Goal: Communication & Community: Answer question/provide support

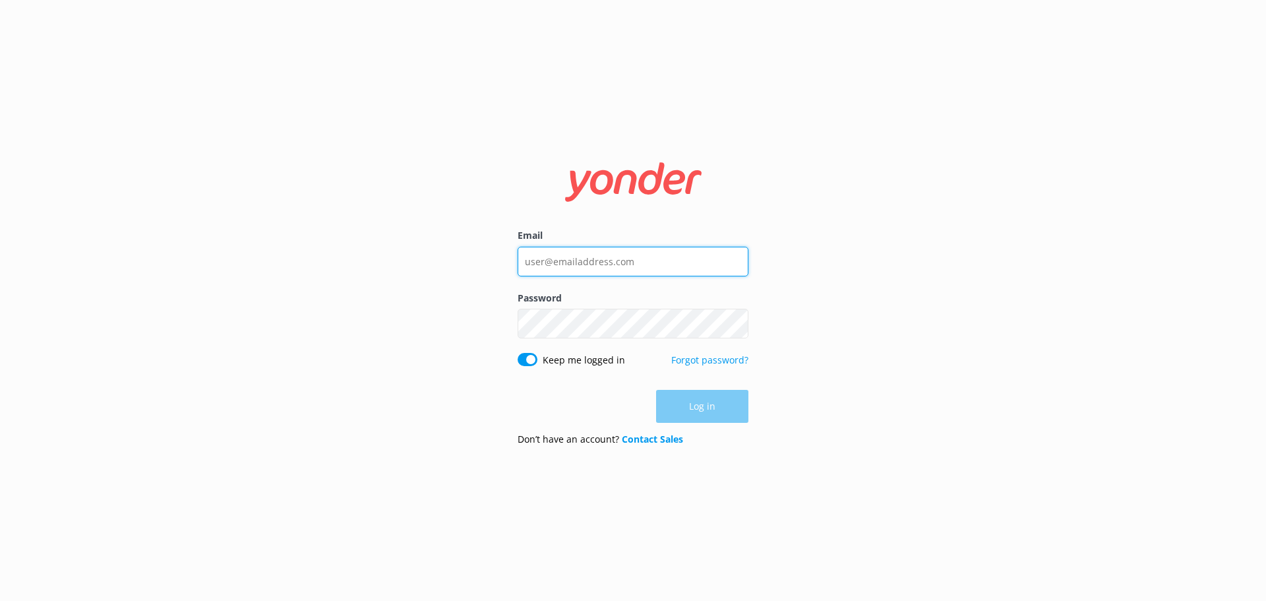
type input "[PERSON_NAME][EMAIL_ADDRESS][DOMAIN_NAME]"
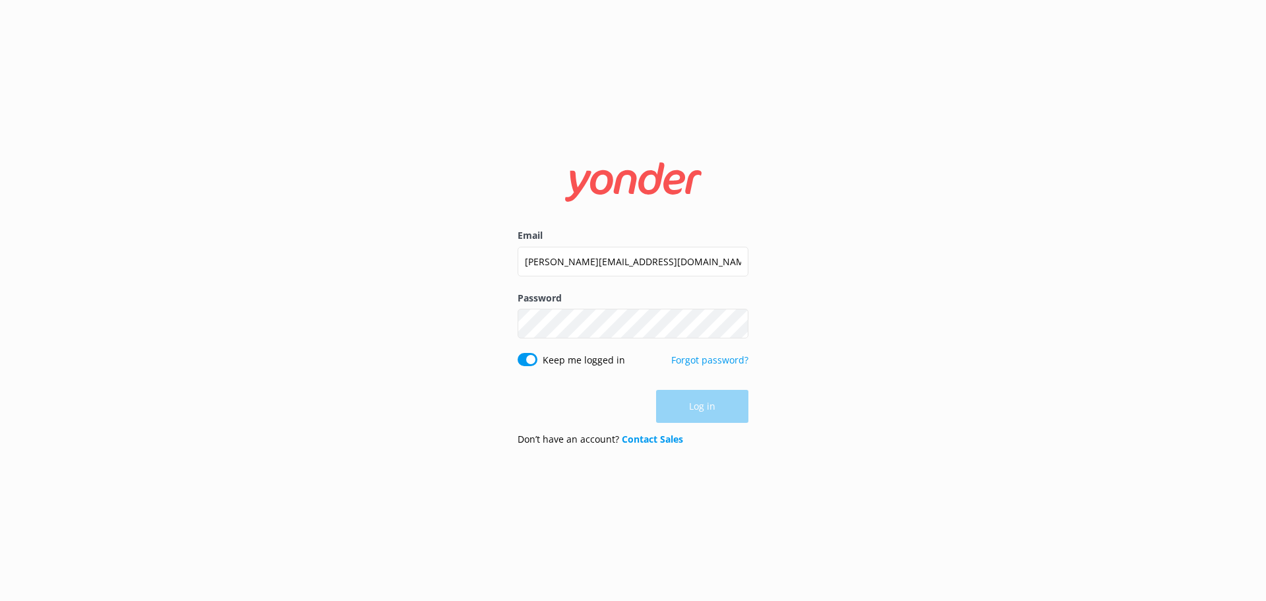
click at [704, 425] on form "Email [PERSON_NAME][EMAIL_ADDRESS][DOMAIN_NAME] Password Show password Keep me …" at bounding box center [633, 300] width 231 height 312
click at [704, 409] on button "Log in" at bounding box center [702, 406] width 92 height 33
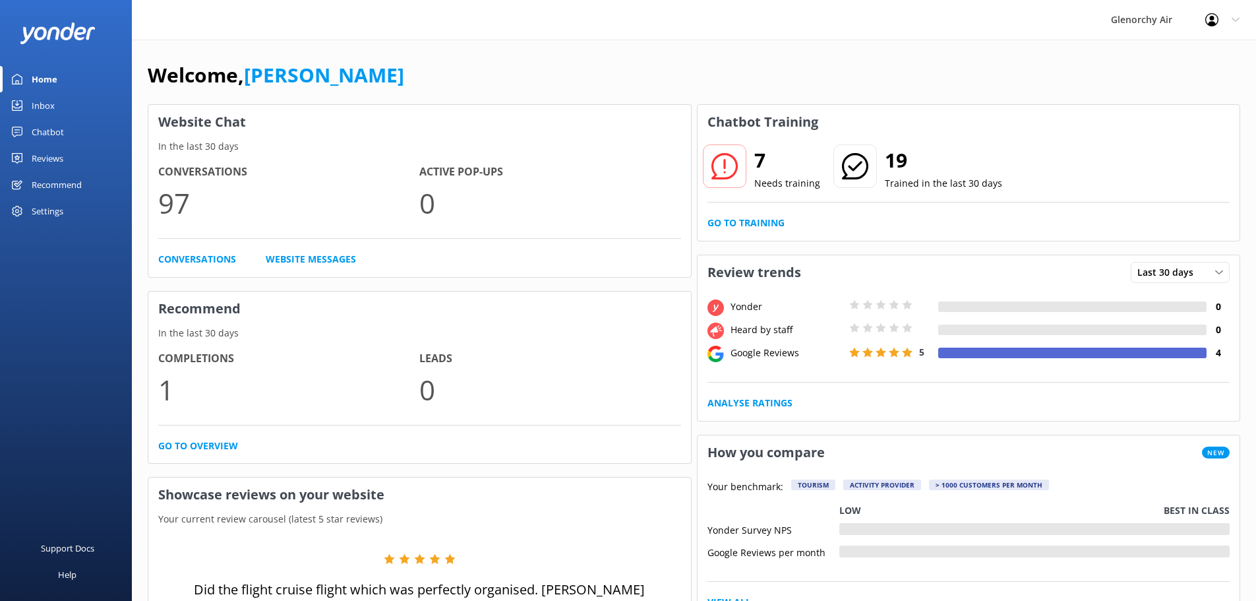
click at [61, 111] on link "Inbox" at bounding box center [66, 105] width 132 height 26
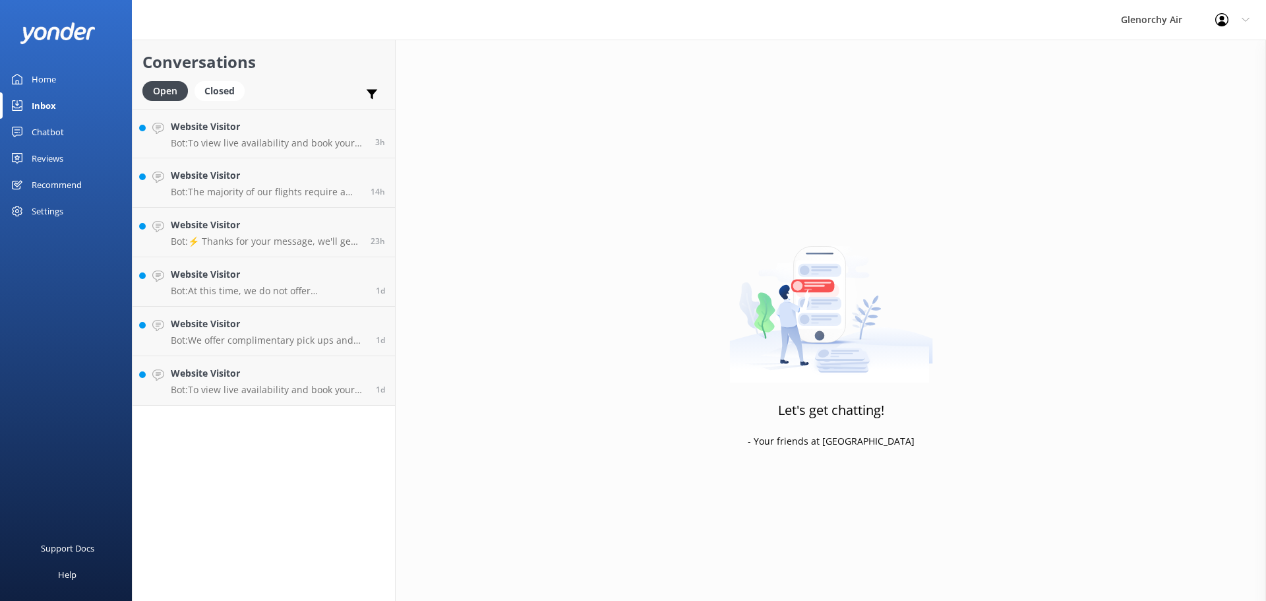
click at [41, 74] on div "Home" at bounding box center [44, 79] width 24 height 26
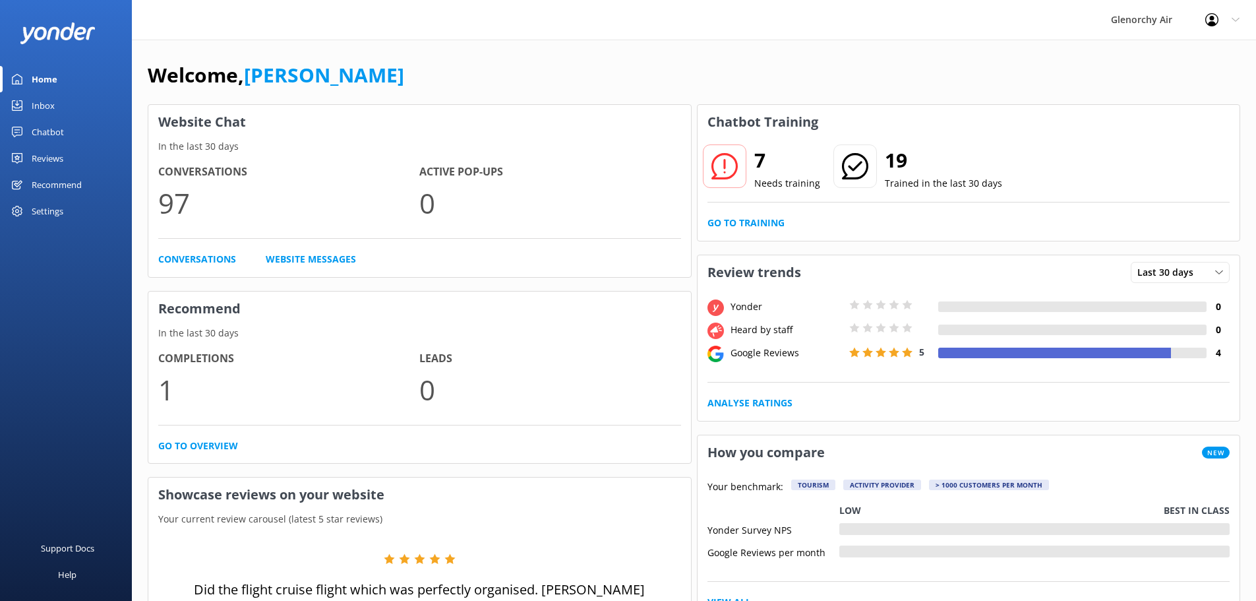
click at [44, 104] on div "Inbox" at bounding box center [43, 105] width 23 height 26
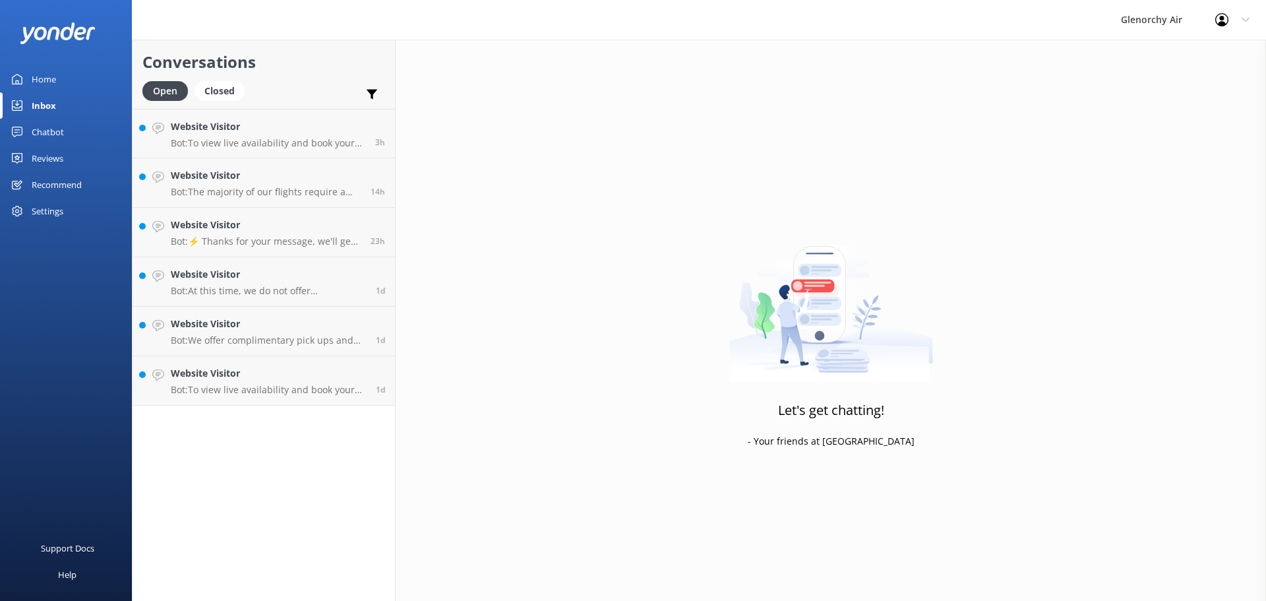
click at [190, 88] on link "Open" at bounding box center [168, 90] width 52 height 15
click at [198, 88] on div "Closed" at bounding box center [219, 91] width 50 height 20
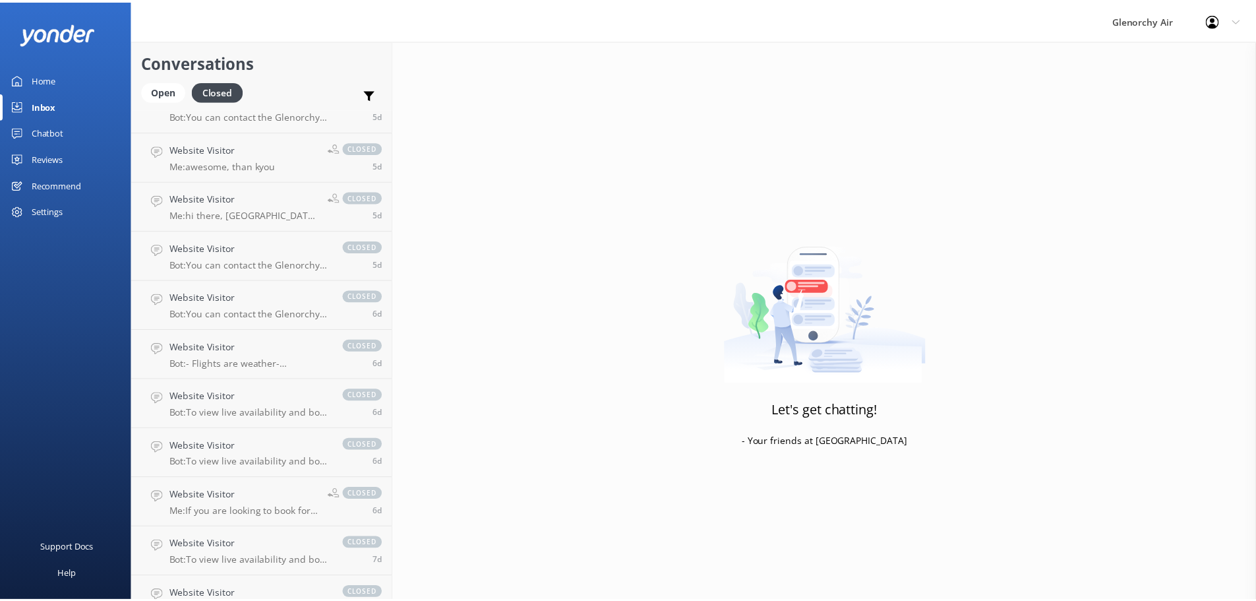
scroll to position [550, 0]
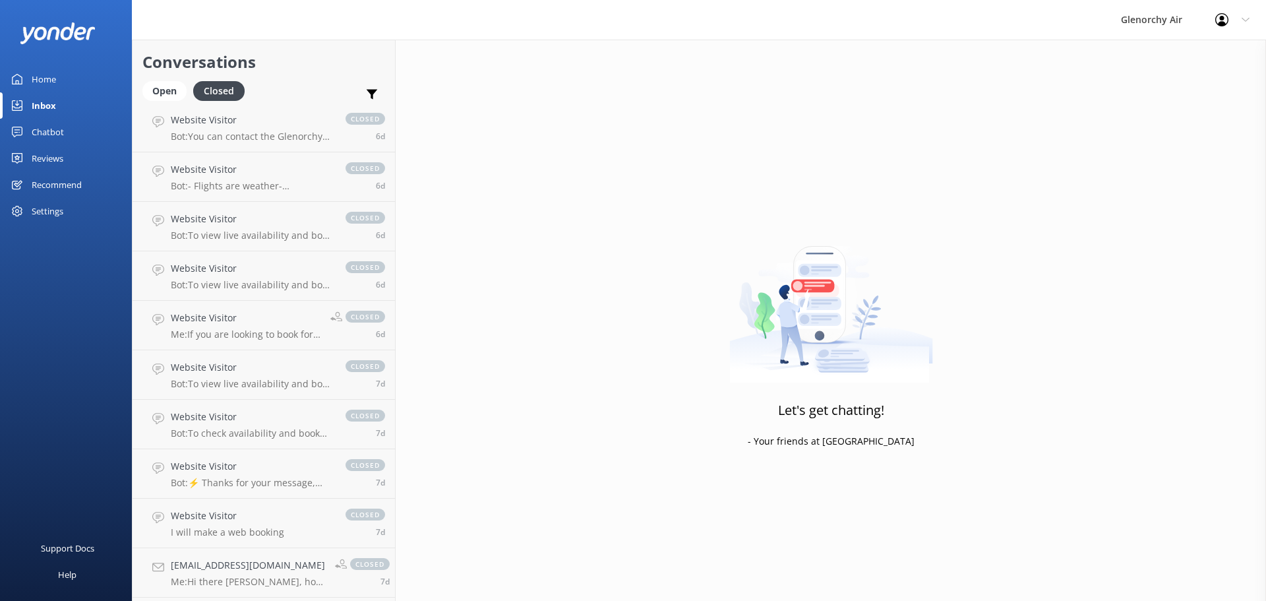
click at [47, 126] on div "Chatbot" at bounding box center [48, 132] width 32 height 26
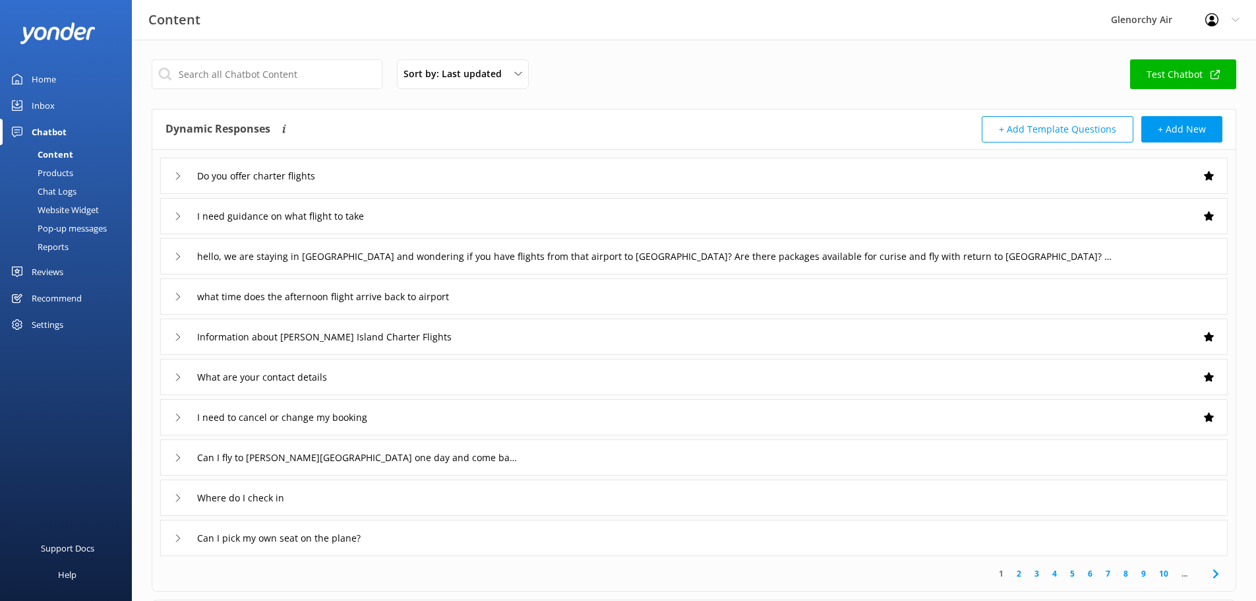
click at [56, 196] on div "Chat Logs" at bounding box center [42, 191] width 69 height 18
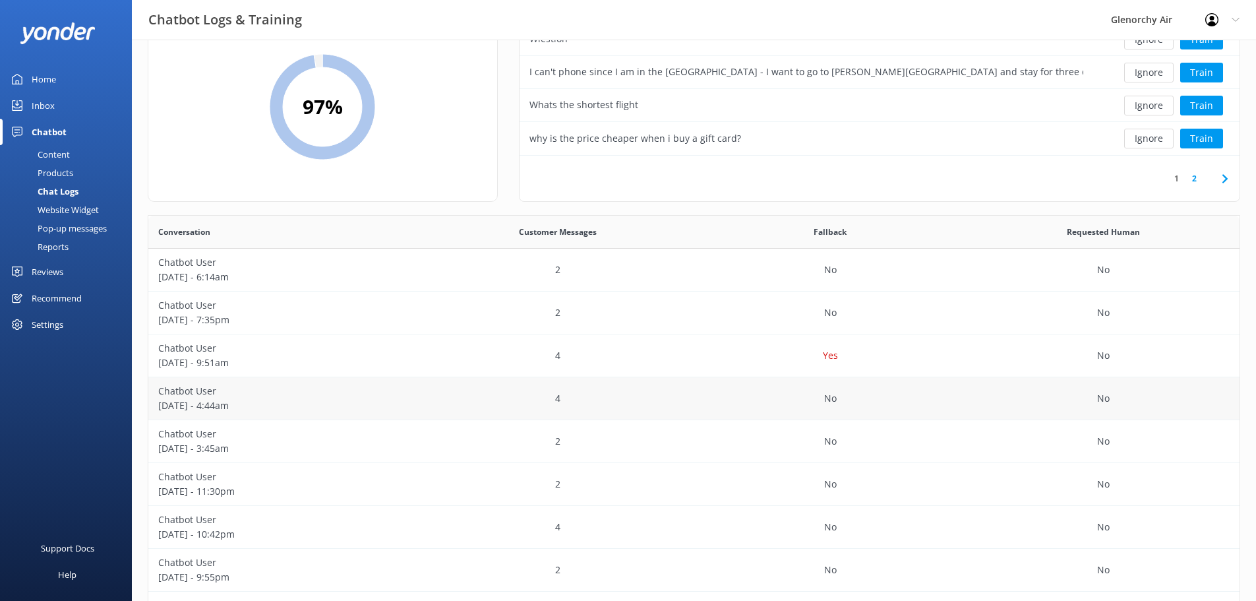
scroll to position [22, 0]
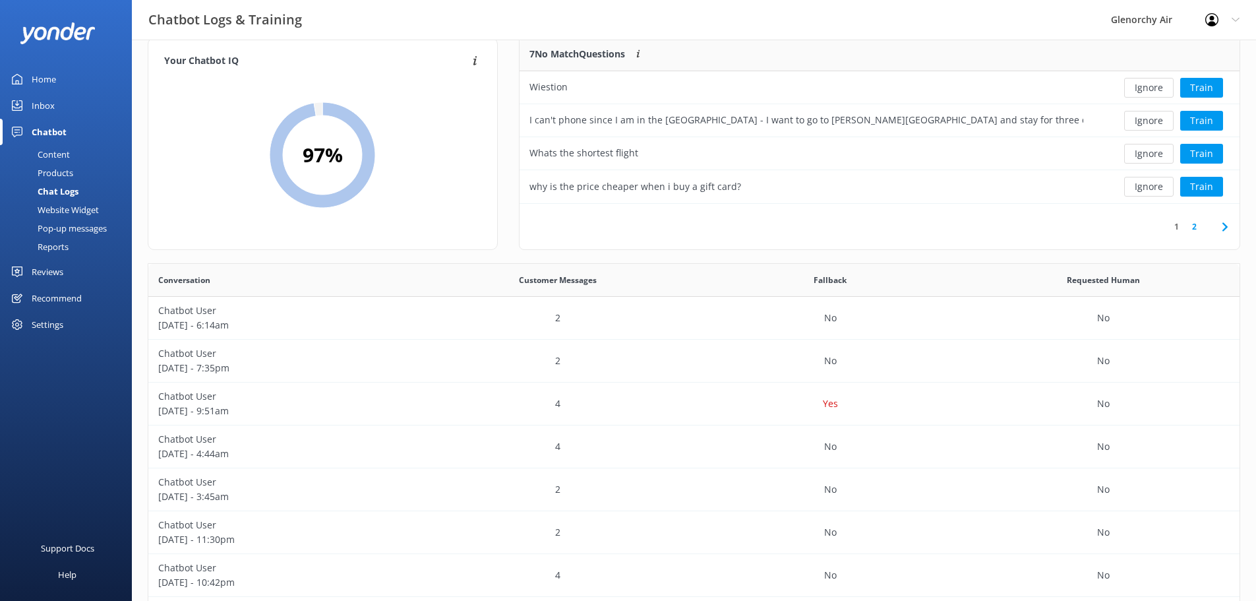
click at [33, 106] on div "Inbox" at bounding box center [43, 105] width 23 height 26
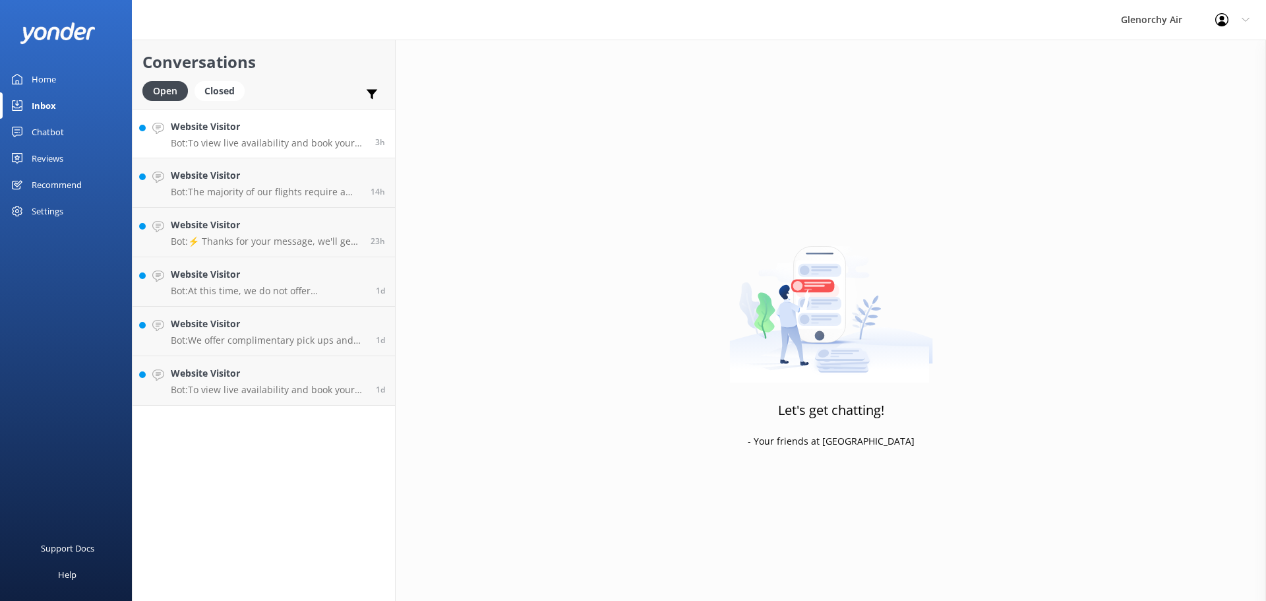
click at [293, 133] on h4 "Website Visitor" at bounding box center [268, 126] width 194 height 15
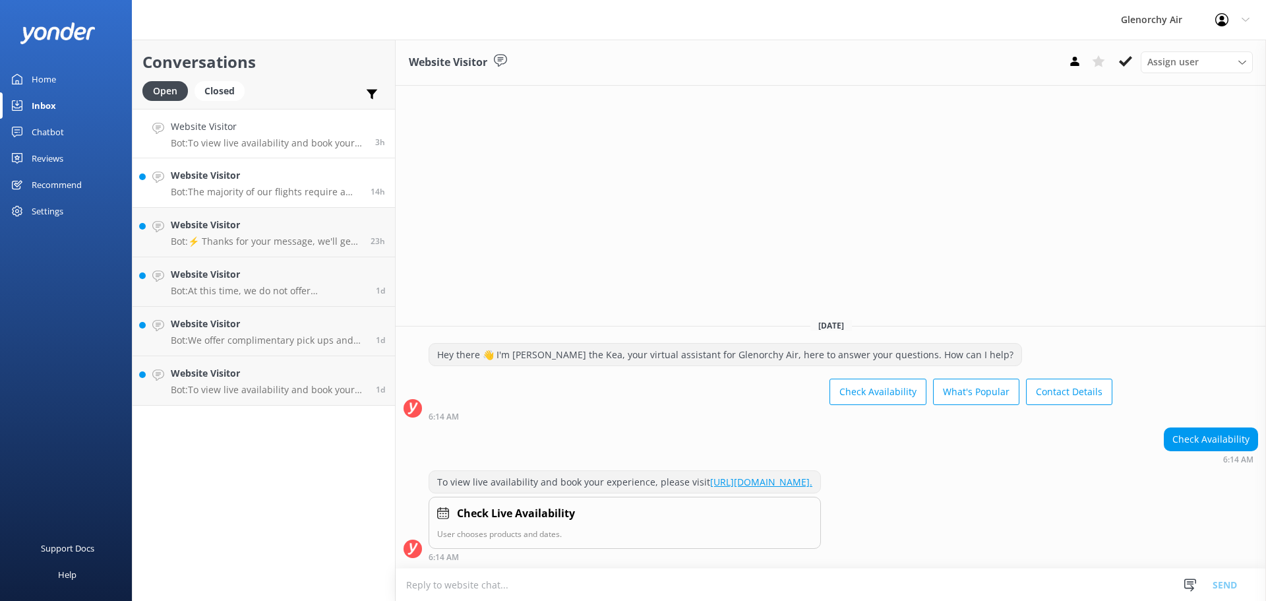
click at [290, 194] on p "Bot: The majority of our flights require a minimum of 2 passengers to confirm a…" at bounding box center [266, 192] width 190 height 12
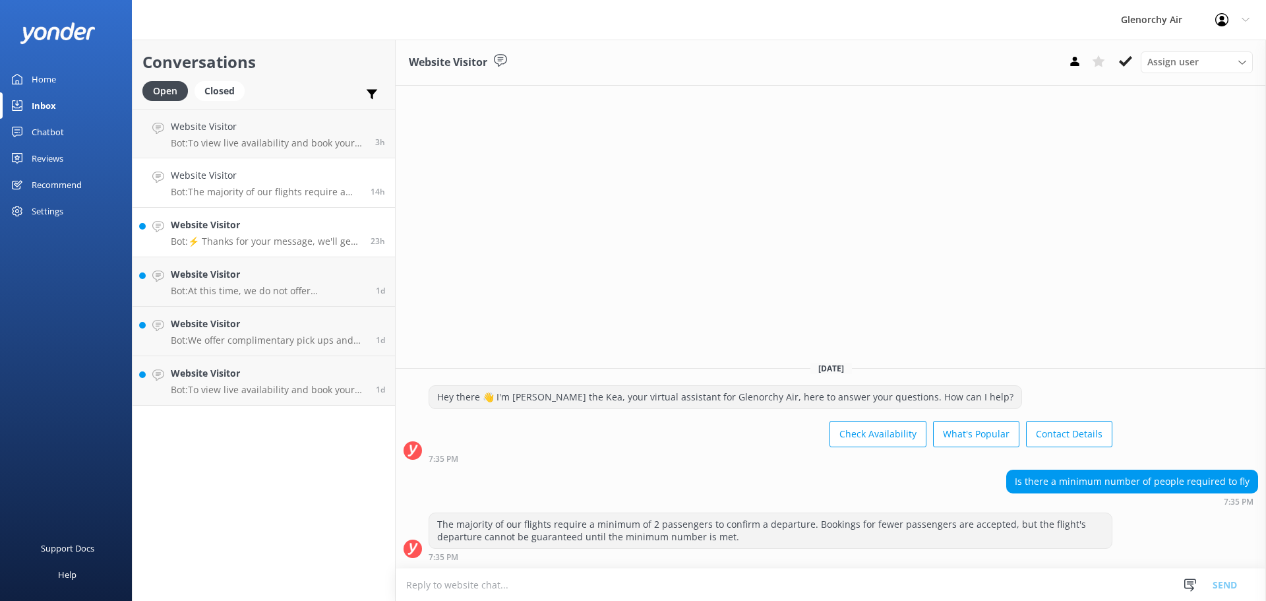
click at [283, 233] on div "Website Visitor Bot: ⚡ Thanks for your message, we'll get back to you as soon a…" at bounding box center [266, 232] width 190 height 29
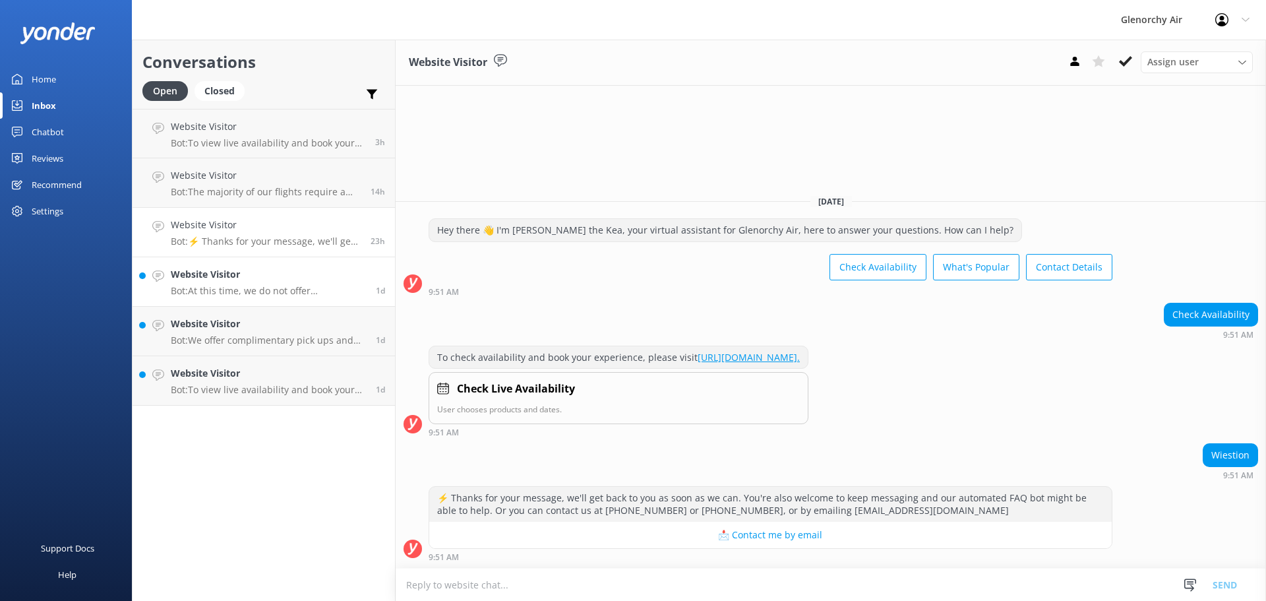
click at [281, 295] on p "Bot: At this time, we do not offer [PERSON_NAME] Island flights over multiple d…" at bounding box center [268, 291] width 195 height 12
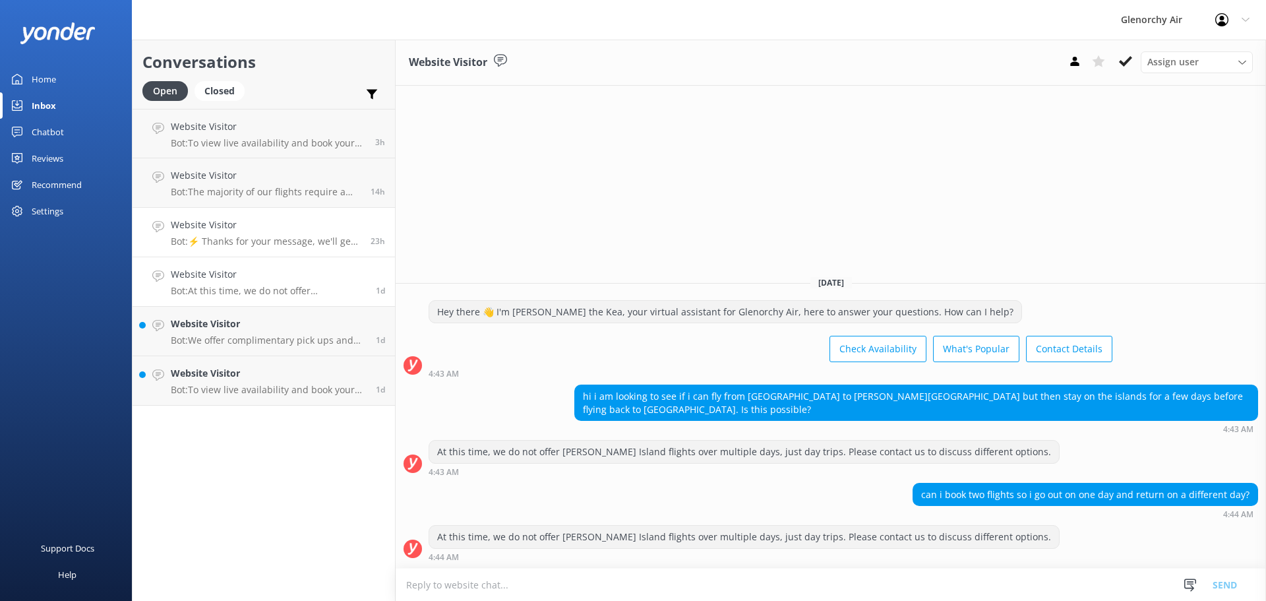
click at [276, 247] on link "Website Visitor Bot: ⚡ Thanks for your message, we'll get back to you as soon a…" at bounding box center [264, 232] width 262 height 49
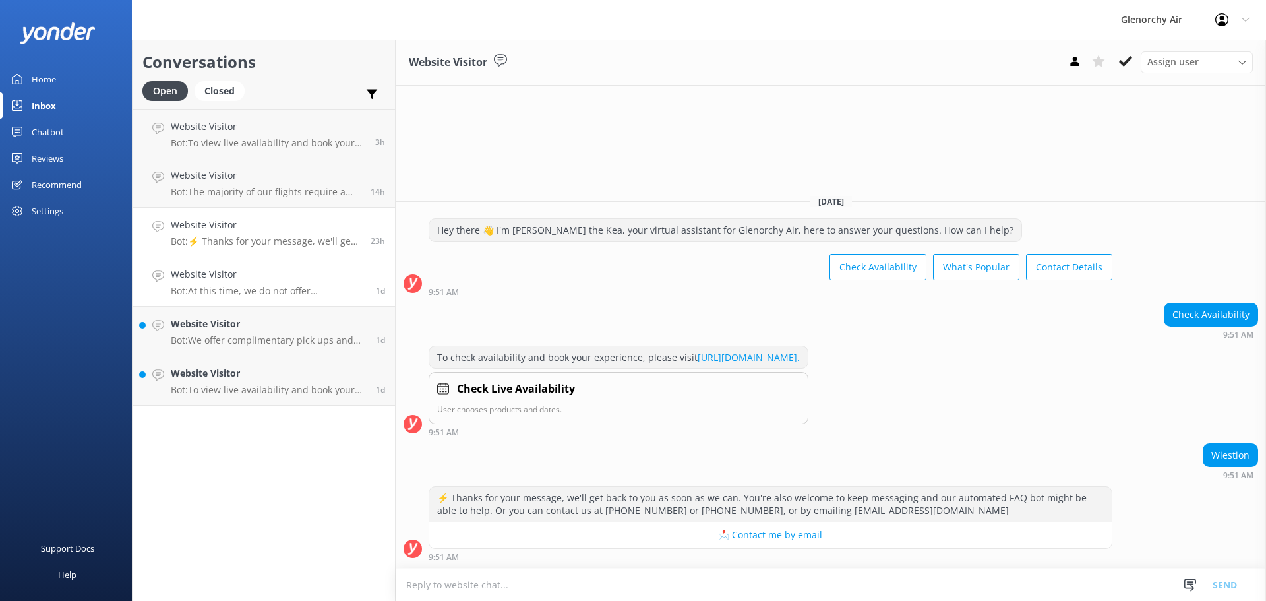
click at [278, 280] on h4 "Website Visitor" at bounding box center [268, 274] width 195 height 15
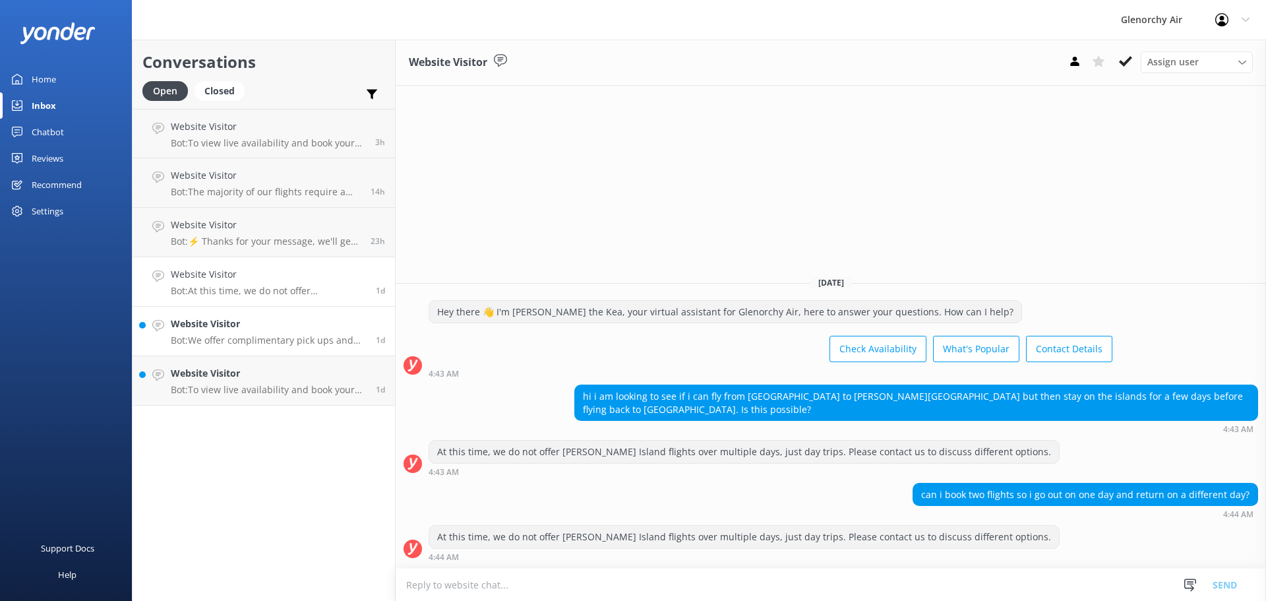
click at [272, 330] on h4 "Website Visitor" at bounding box center [268, 323] width 195 height 15
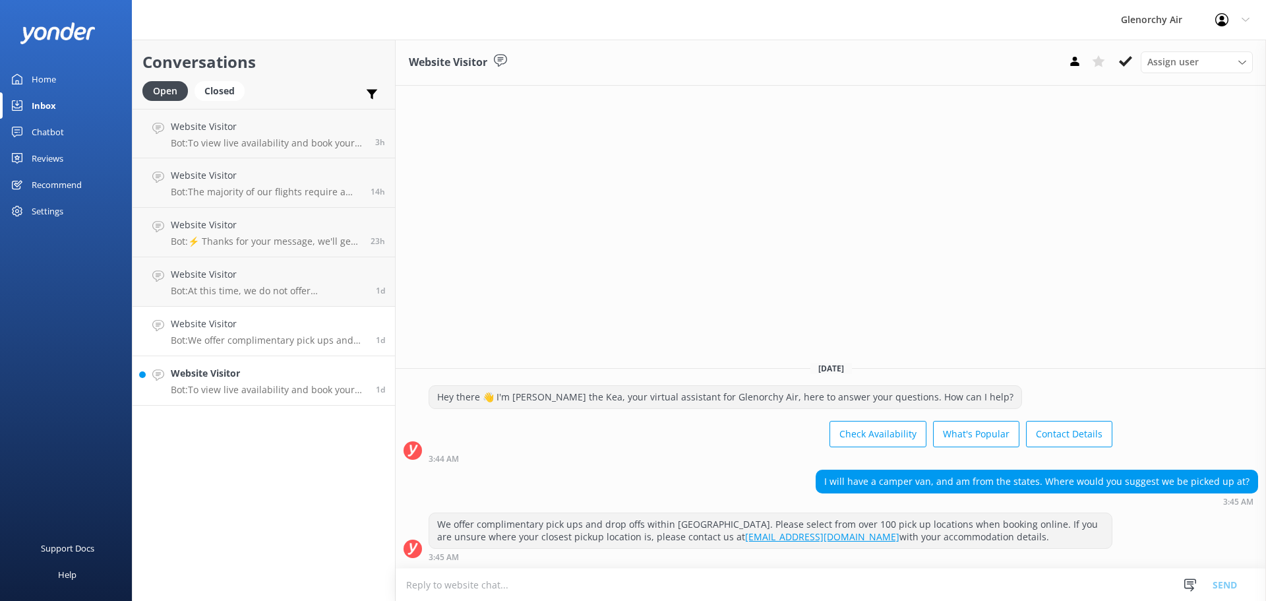
click at [253, 384] on p "Bot: To view live availability and book your experience, please visit [URL][DOM…" at bounding box center [268, 390] width 195 height 12
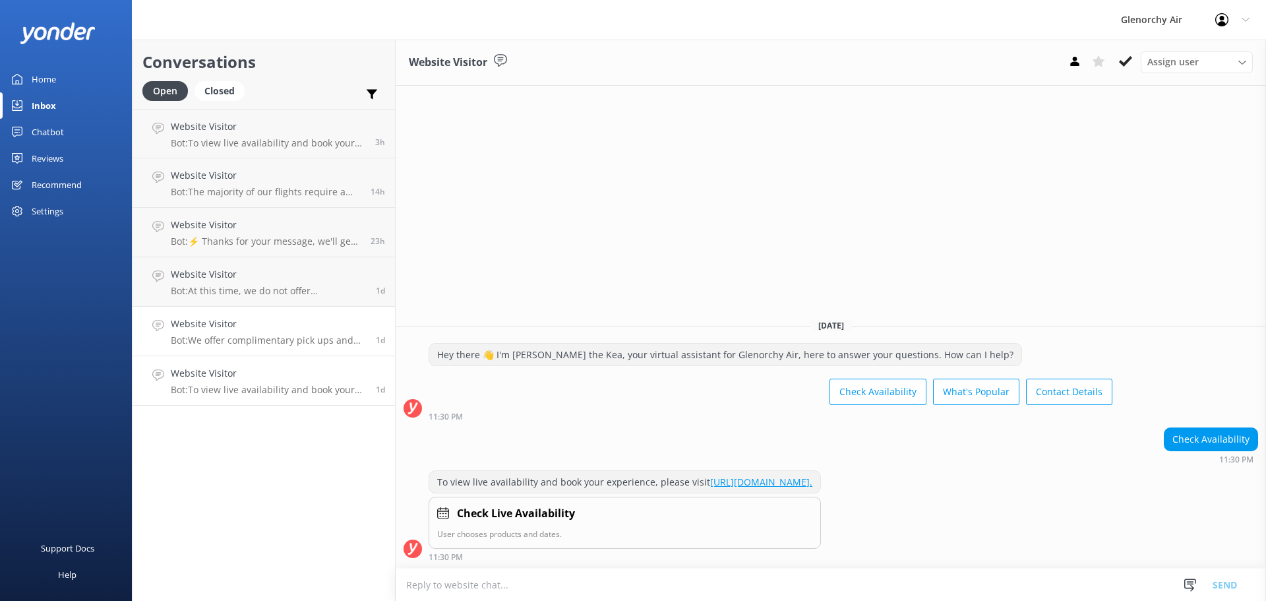
click at [262, 328] on h4 "Website Visitor" at bounding box center [268, 323] width 195 height 15
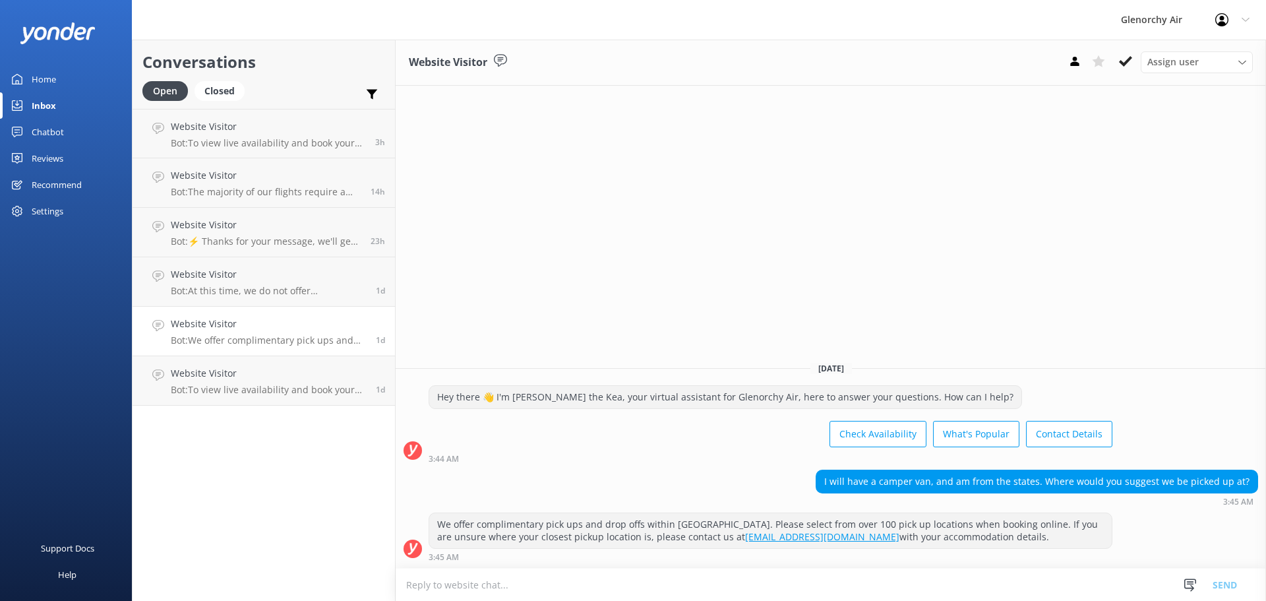
drag, startPoint x: 30, startPoint y: 127, endPoint x: 34, endPoint y: 134, distance: 7.7
click at [30, 127] on link "Chatbot" at bounding box center [66, 132] width 132 height 26
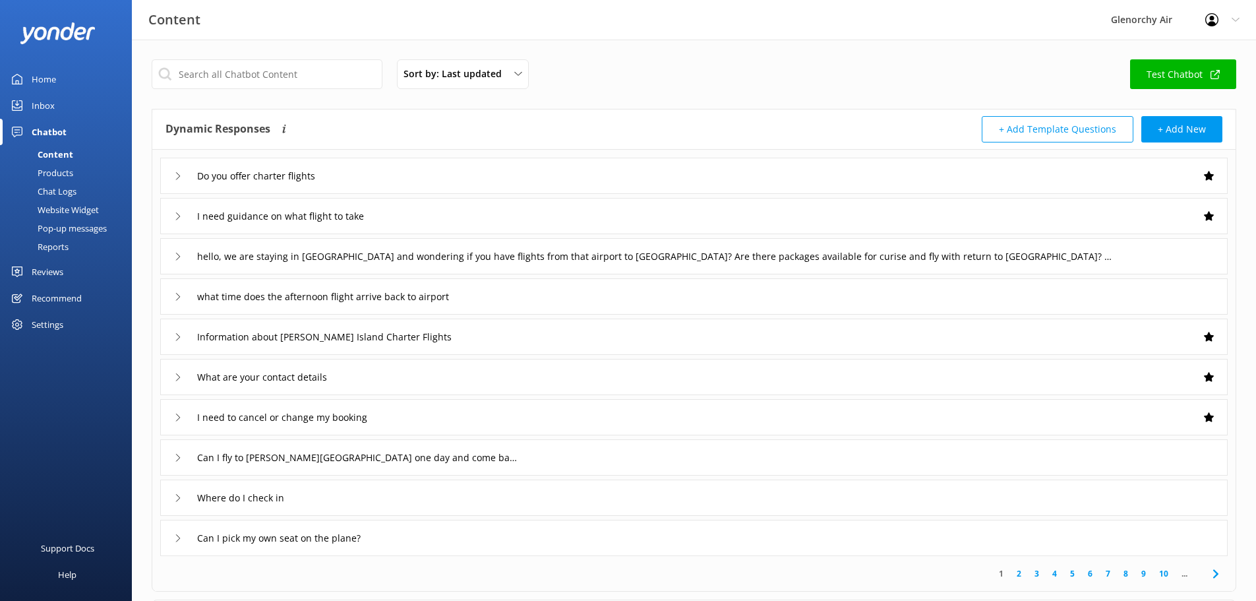
click at [61, 173] on div "Products" at bounding box center [40, 172] width 65 height 18
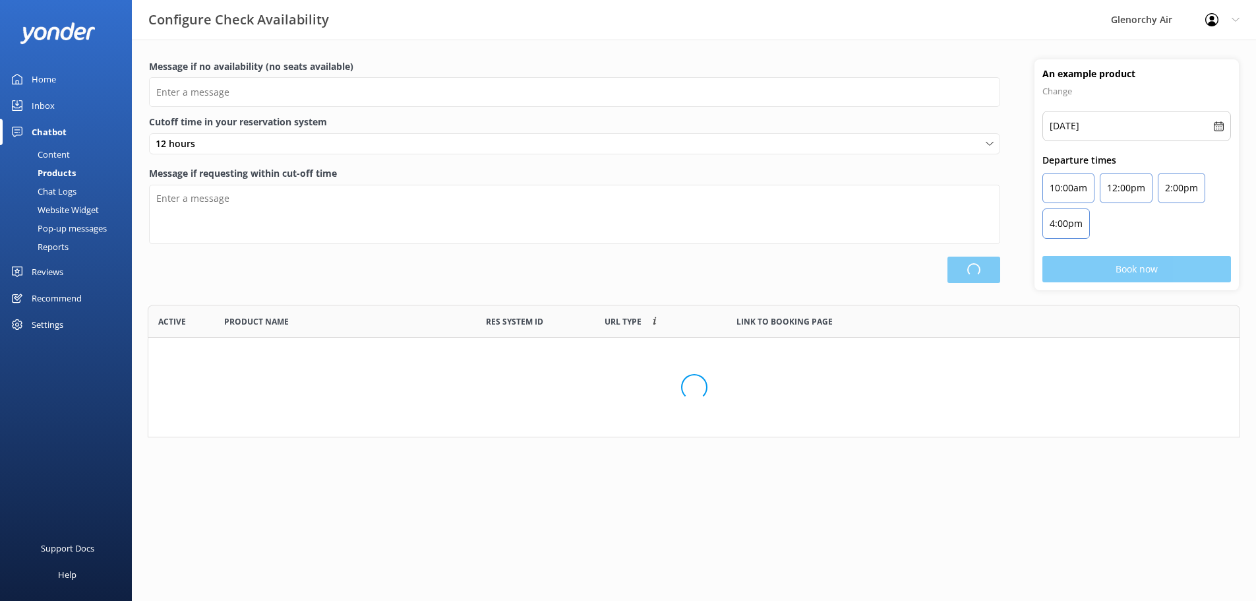
scroll to position [123, 1082]
type input "There are no seats available, please check an alternative day"
type textarea "Our online booking system closes {hours} prior to departure. Please contact us …"
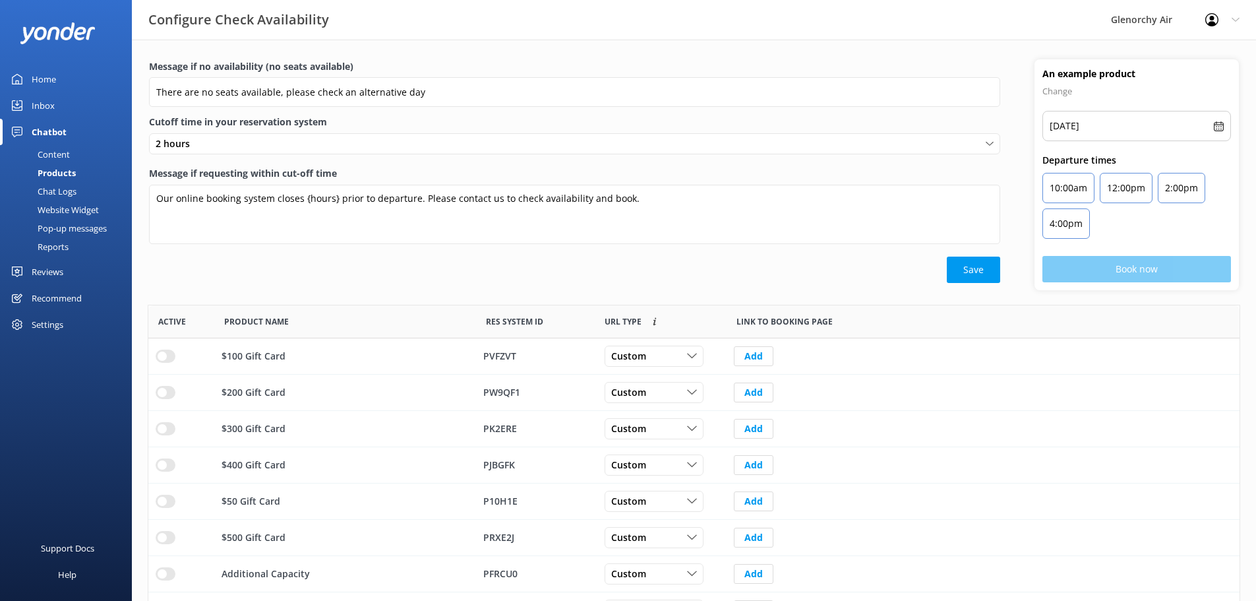
scroll to position [386, 1081]
click at [59, 190] on div "Chat Logs" at bounding box center [42, 191] width 69 height 18
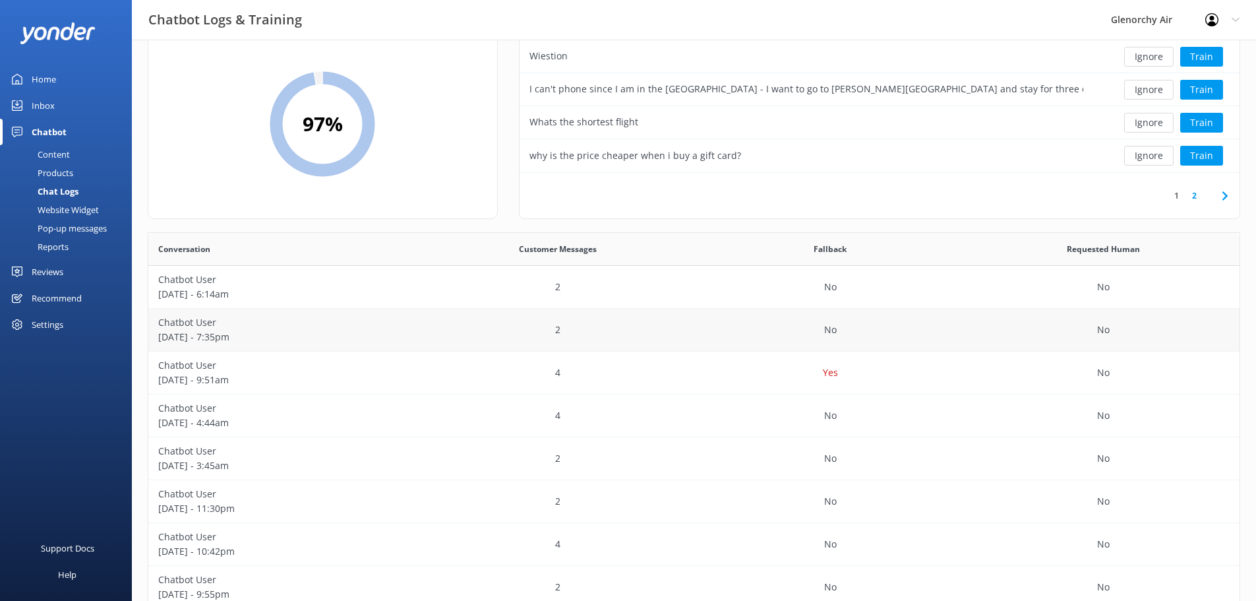
scroll to position [220, 0]
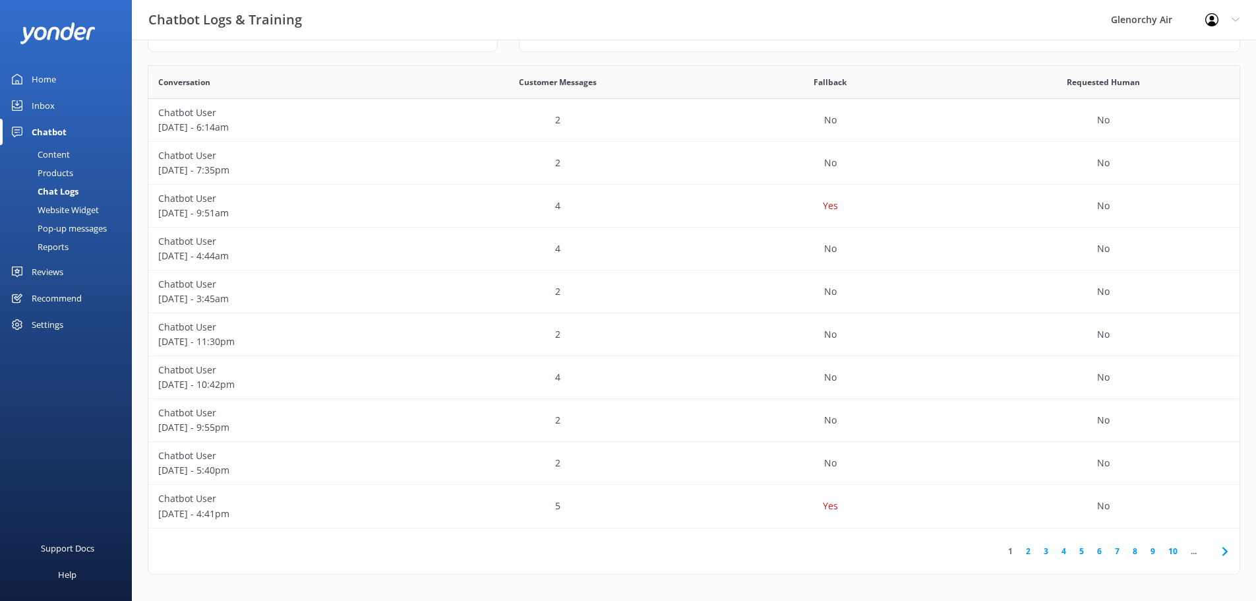
click at [36, 103] on div "Inbox" at bounding box center [43, 105] width 23 height 26
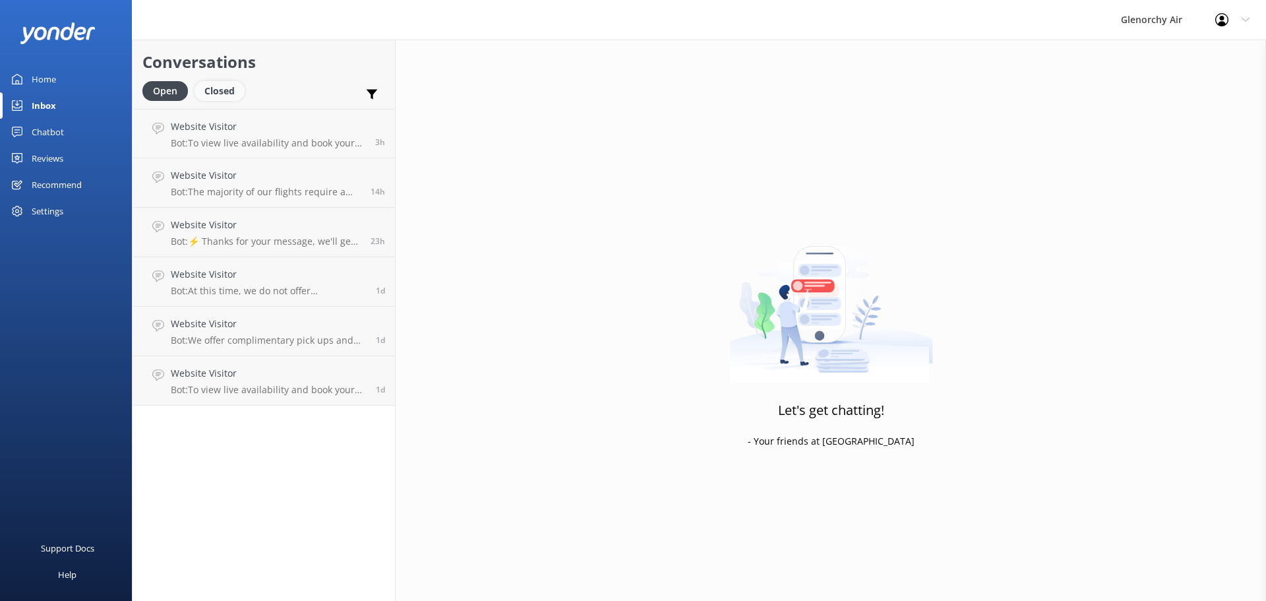
click at [214, 82] on div "Closed" at bounding box center [219, 91] width 50 height 20
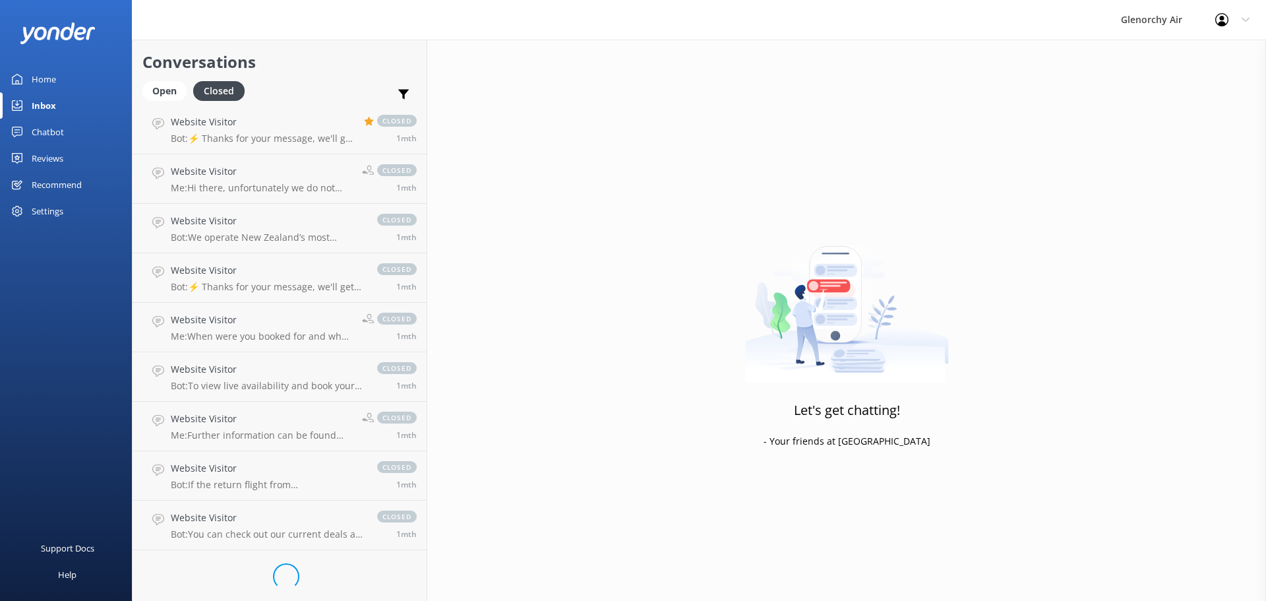
scroll to position [6483, 0]
click at [281, 157] on link "Website Visitor Me: Hi there, unfortunately we do not operate kayaking, I belie…" at bounding box center [280, 176] width 294 height 49
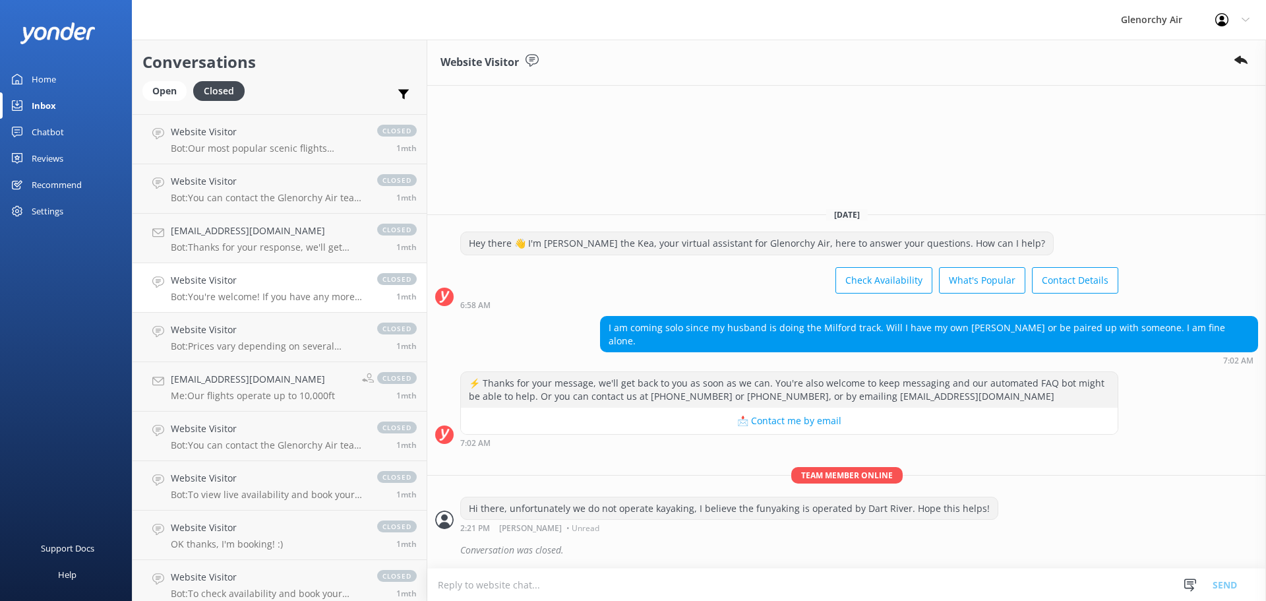
scroll to position [7472, 0]
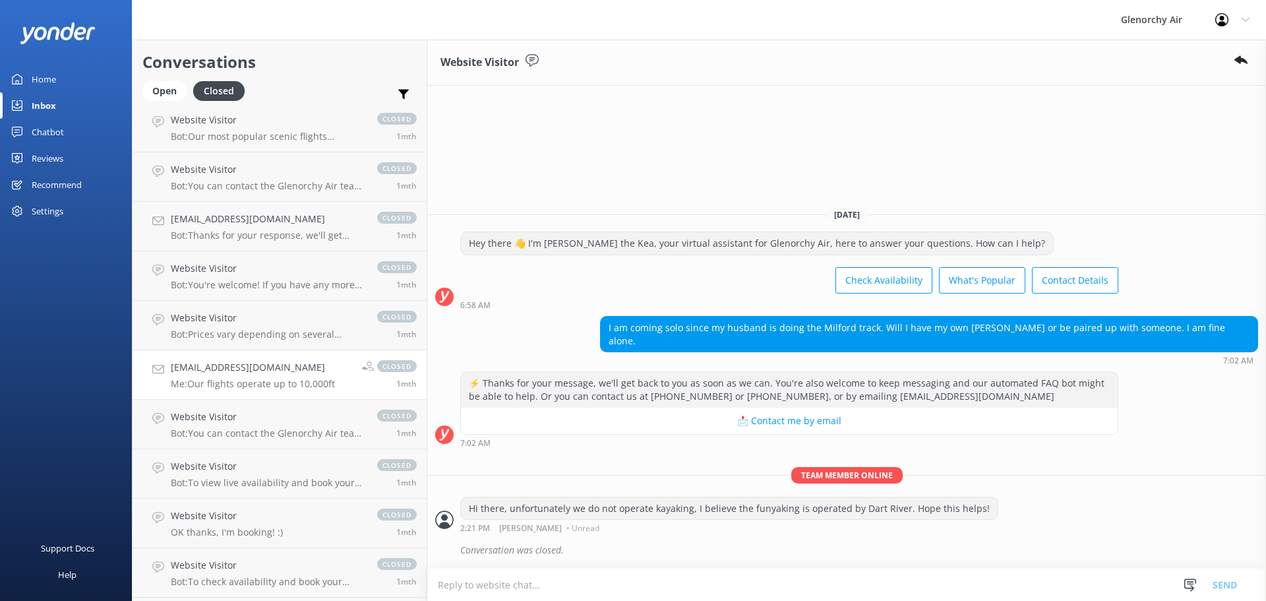
click at [231, 380] on p "Me: Our flights operate up to 10,000ft" at bounding box center [253, 384] width 164 height 12
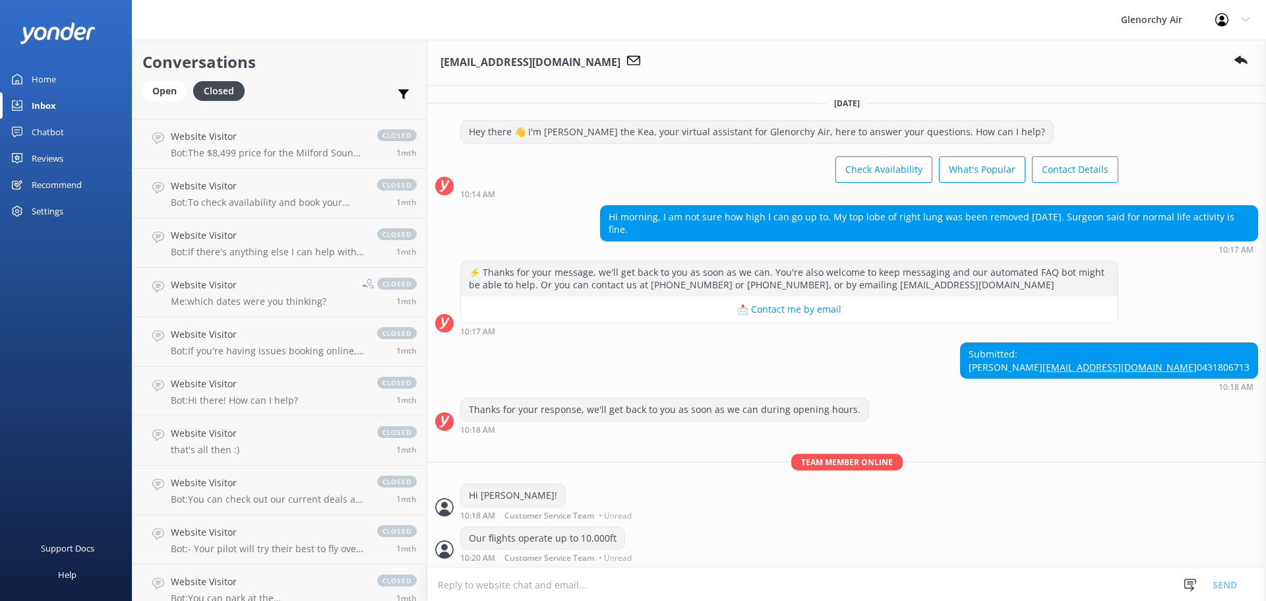
scroll to position [71, 0]
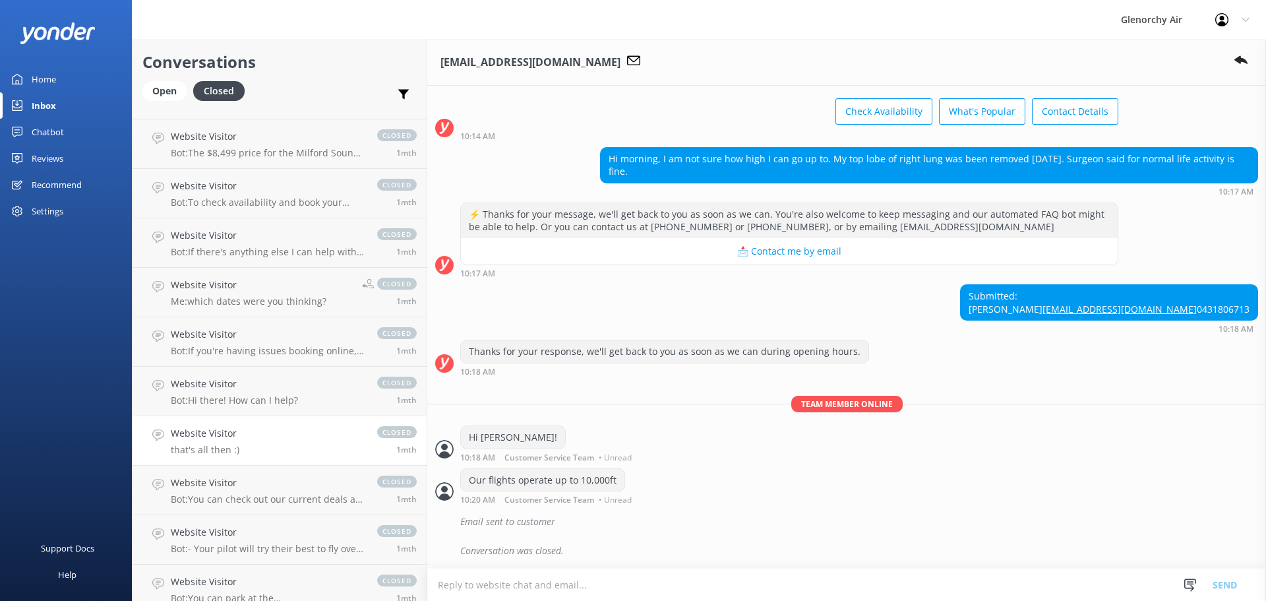
click at [236, 445] on p "that's all then :)" at bounding box center [205, 450] width 69 height 12
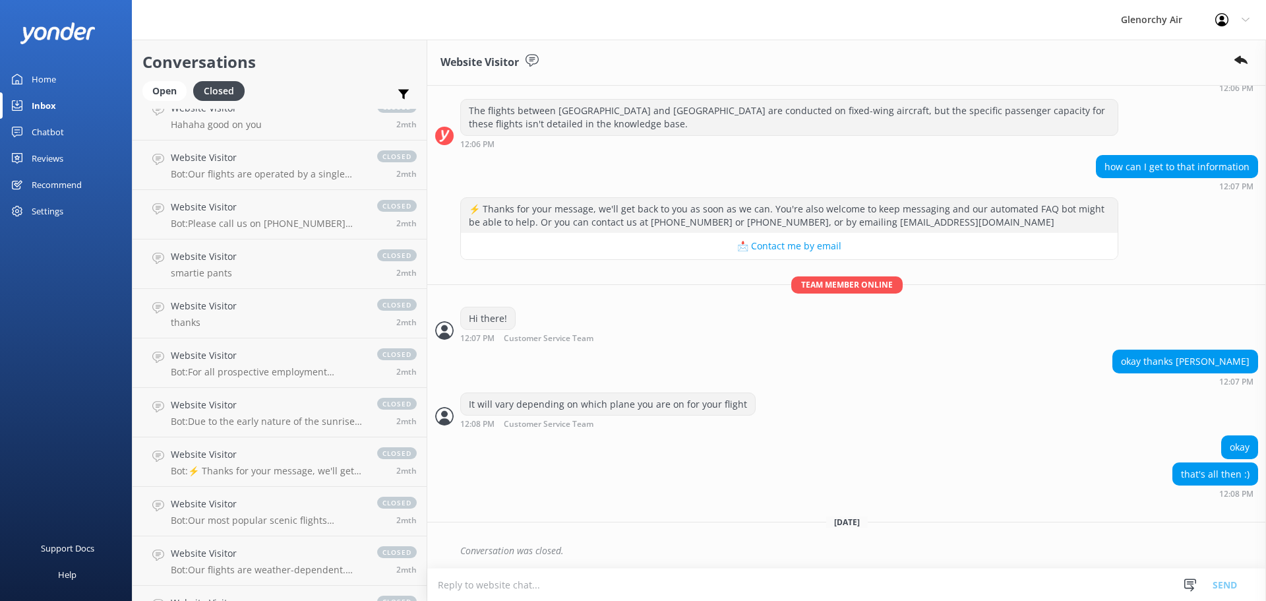
scroll to position [10966, 0]
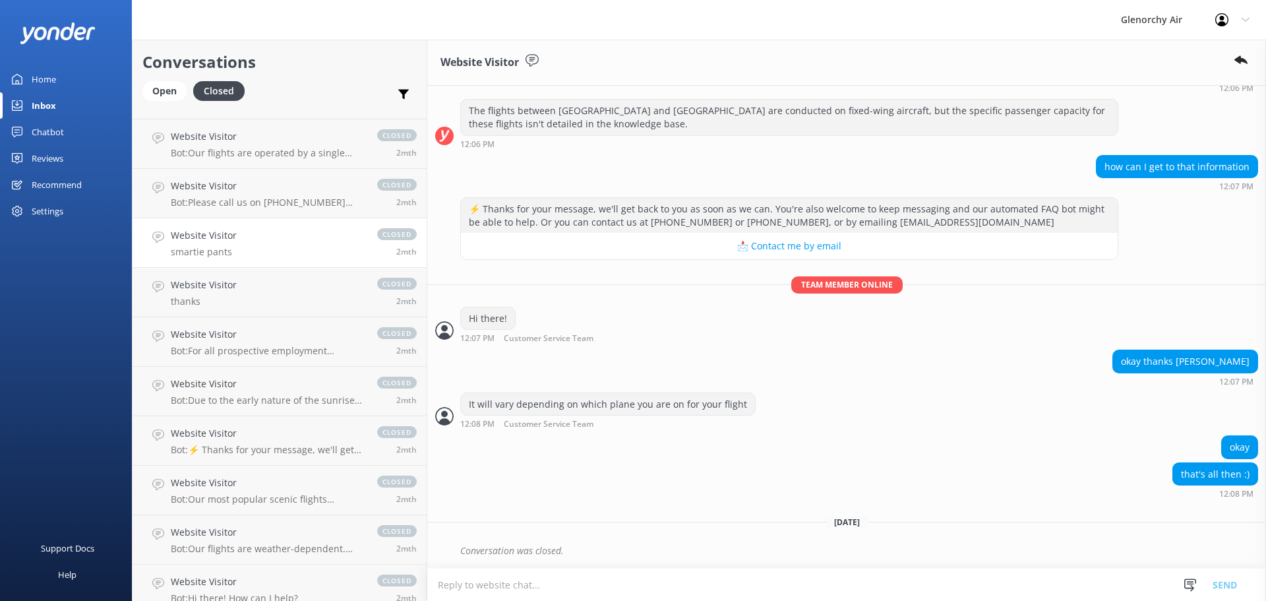
click at [245, 243] on link "Website Visitor smartie pants closed 2mth" at bounding box center [280, 242] width 294 height 49
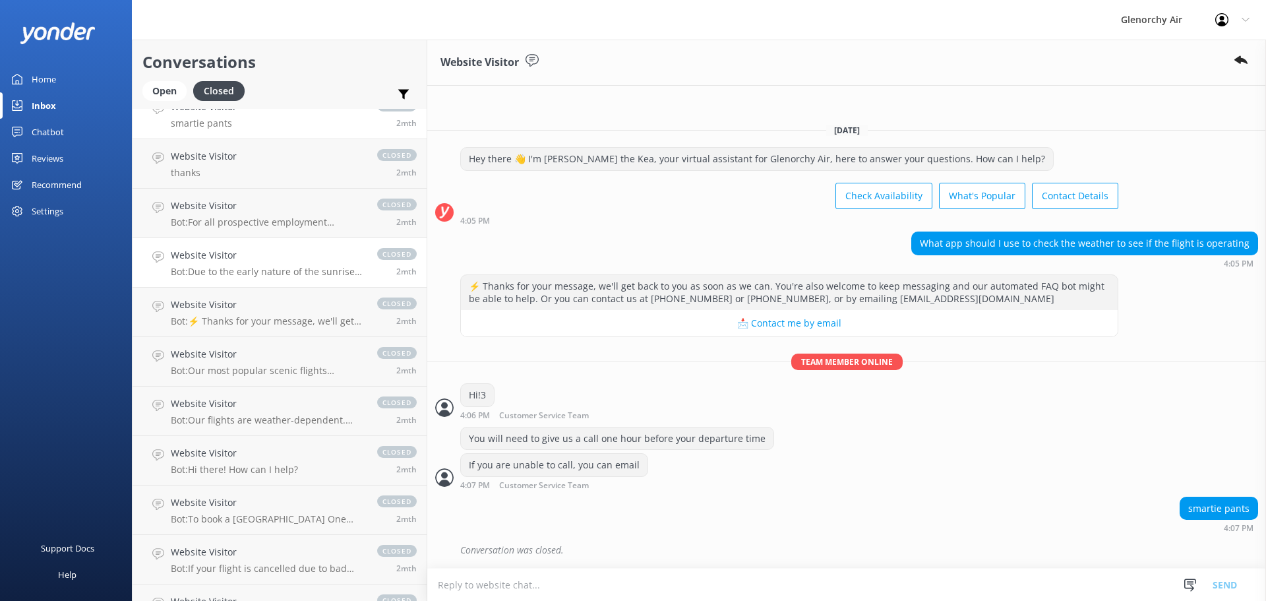
scroll to position [11098, 0]
click at [249, 251] on h4 "Website Visitor" at bounding box center [267, 252] width 193 height 15
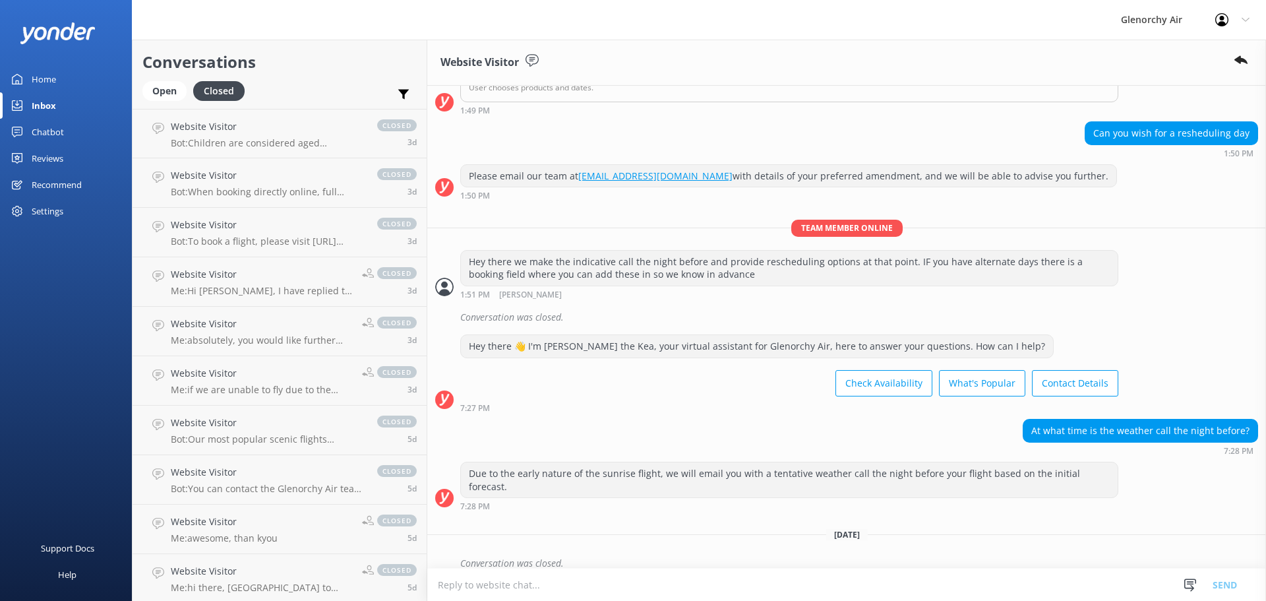
click at [34, 74] on div "Home" at bounding box center [44, 79] width 24 height 26
